Goal: Book appointment/travel/reservation

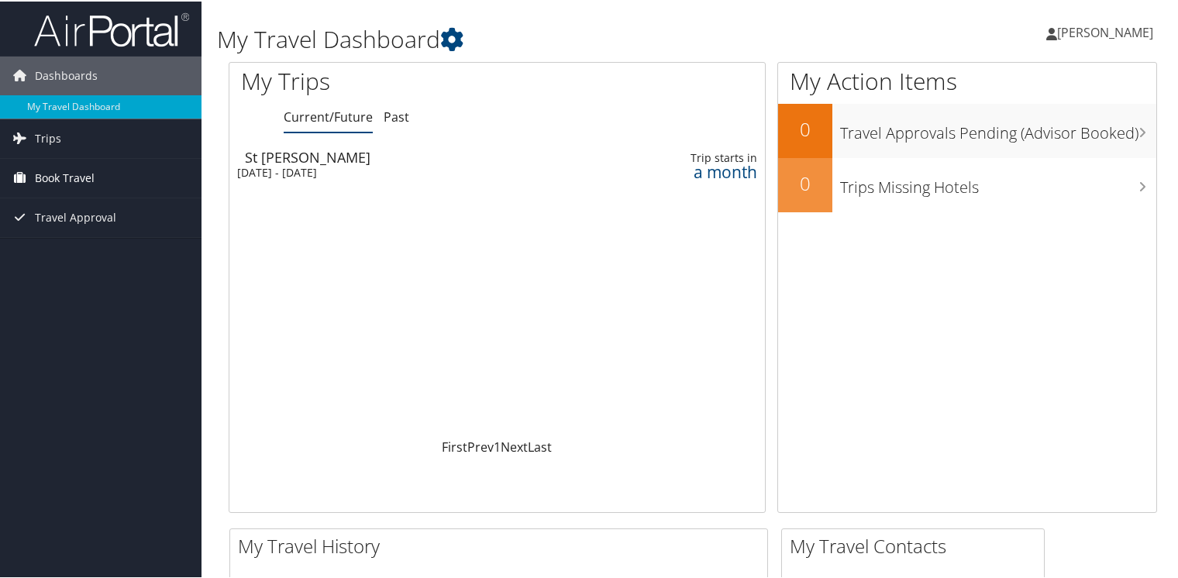
click at [91, 178] on span "Book Travel" at bounding box center [65, 176] width 60 height 39
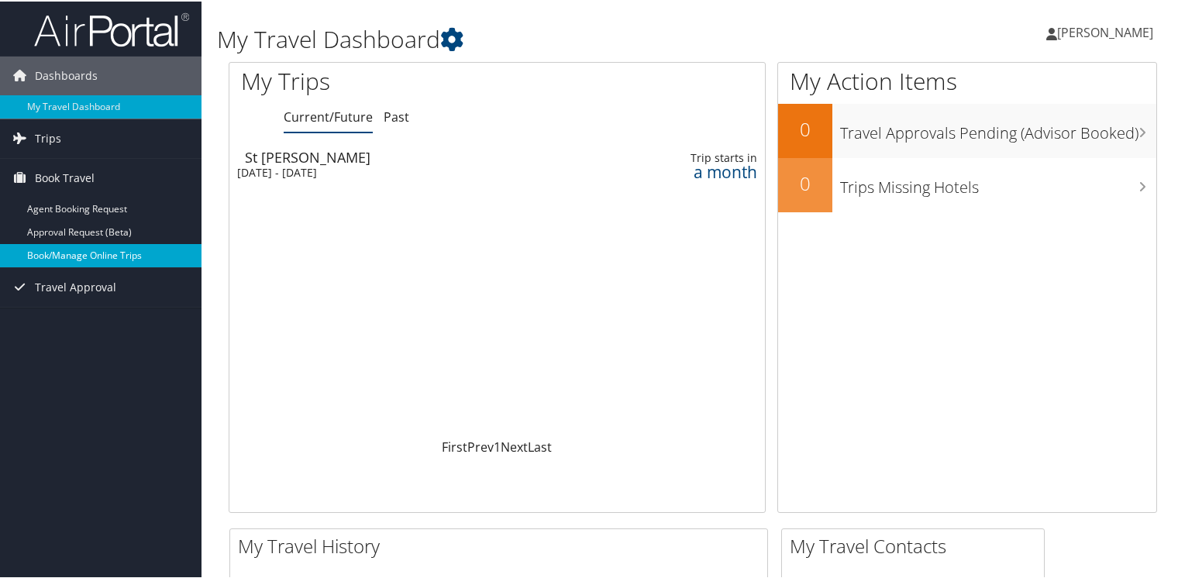
click at [50, 252] on link "Book/Manage Online Trips" at bounding box center [101, 254] width 202 height 23
